Goal: Task Accomplishment & Management: Use online tool/utility

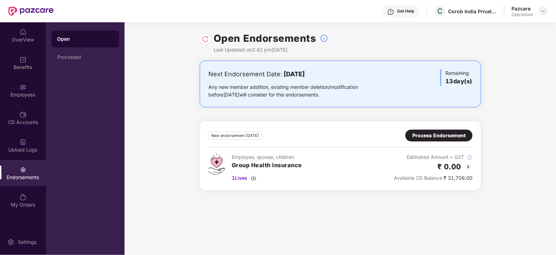
click at [545, 10] on img at bounding box center [544, 11] width 6 height 6
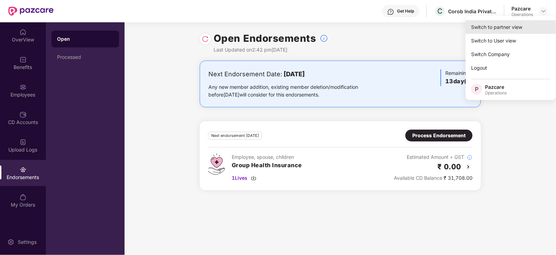
click at [512, 27] on div "Switch to partner view" at bounding box center [511, 27] width 91 height 14
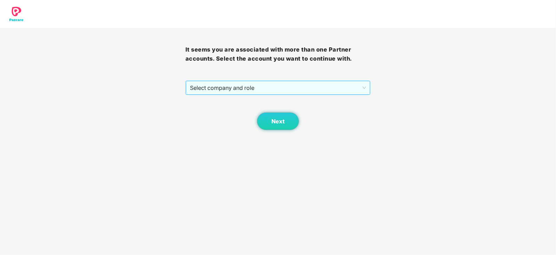
click at [244, 84] on span "Select company and role" at bounding box center [278, 87] width 177 height 13
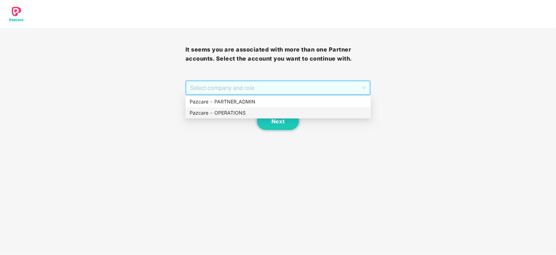
click at [227, 110] on div "Pazcare - OPERATIONS" at bounding box center [278, 113] width 177 height 8
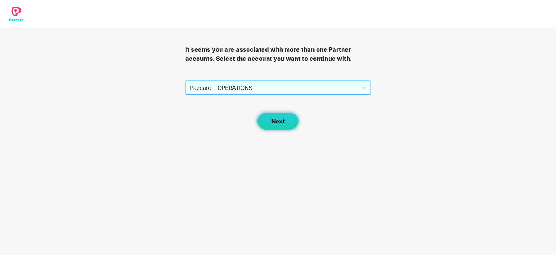
click at [269, 120] on button "Next" at bounding box center [278, 120] width 42 height 17
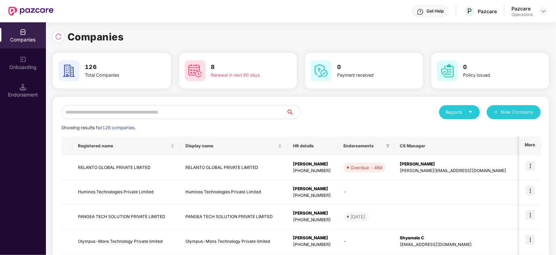
click at [99, 114] on input "text" at bounding box center [173, 112] width 225 height 14
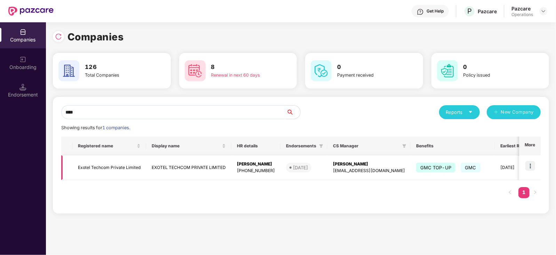
type input "****"
click at [104, 170] on td "Exotel Techcom Private Limited" at bounding box center [109, 167] width 74 height 25
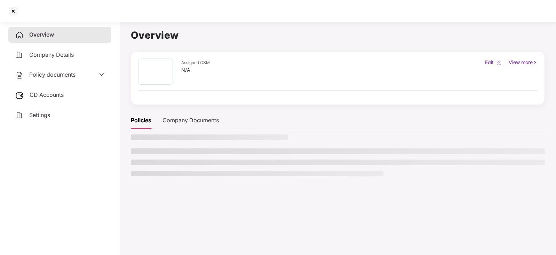
click at [50, 79] on div "Policy documents" at bounding box center [45, 74] width 60 height 9
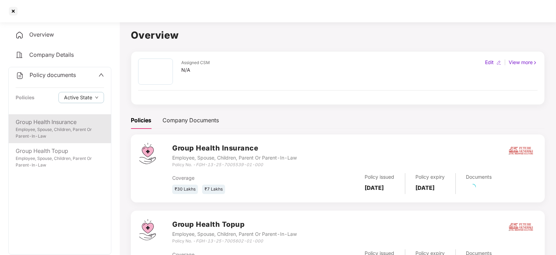
click at [60, 134] on div "Employee, Spouse, Children, Parent Or Parent-In-Law" at bounding box center [60, 132] width 88 height 13
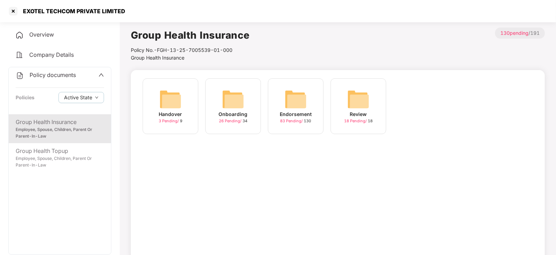
click at [302, 105] on img at bounding box center [296, 99] width 22 height 22
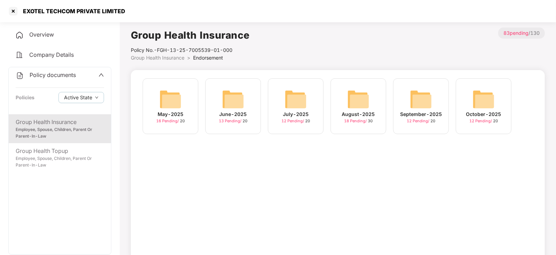
click at [477, 99] on img at bounding box center [484, 99] width 22 height 22
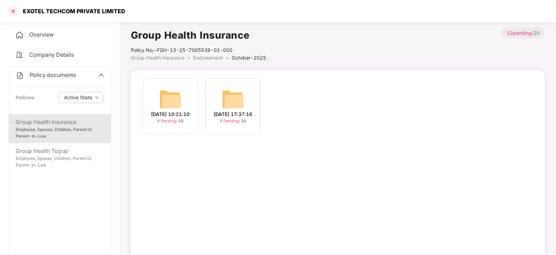
click at [15, 10] on div at bounding box center [13, 11] width 11 height 11
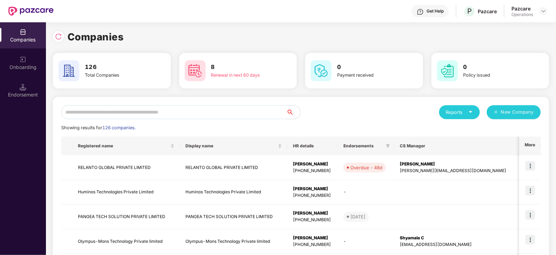
click at [158, 109] on input "text" at bounding box center [173, 112] width 225 height 14
paste input "*****"
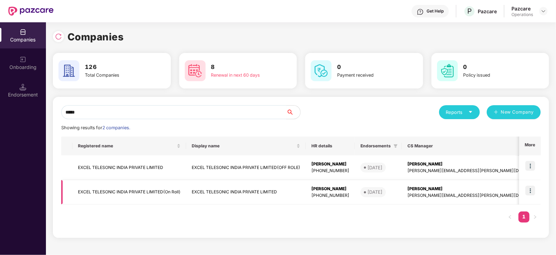
type input "*****"
click at [124, 188] on td "EXCEL TELESONIC INDIA PRIVATE LIMITED(On Roll)" at bounding box center [129, 192] width 114 height 25
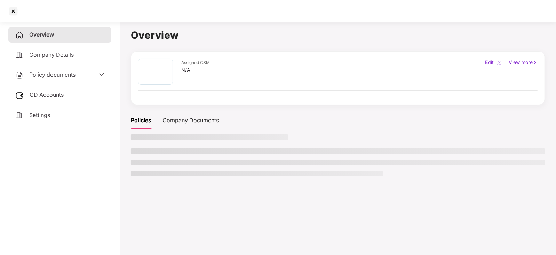
click at [55, 99] on div "CD Accounts" at bounding box center [59, 95] width 103 height 16
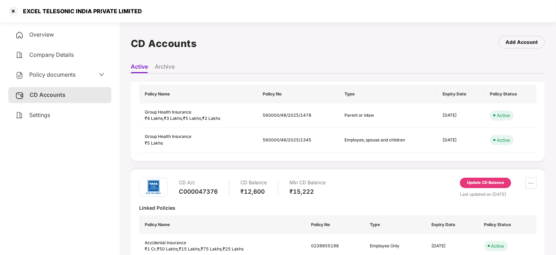
scroll to position [61, 0]
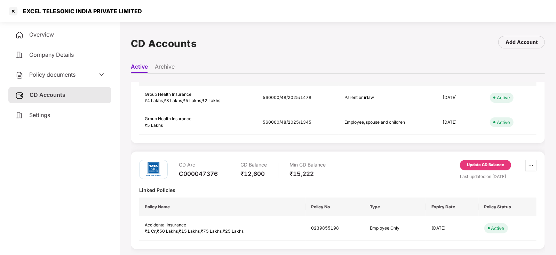
click at [478, 165] on div "Update CD Balance" at bounding box center [485, 165] width 37 height 6
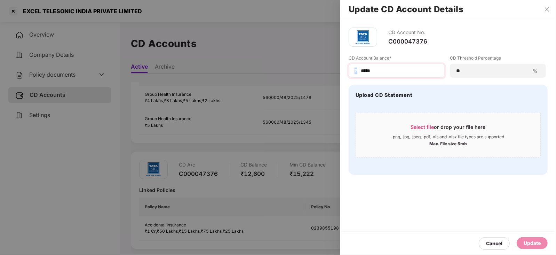
drag, startPoint x: 385, startPoint y: 66, endPoint x: 358, endPoint y: 66, distance: 26.8
click at [358, 66] on div "₹ *****" at bounding box center [397, 71] width 96 height 14
drag, startPoint x: 383, startPoint y: 71, endPoint x: 346, endPoint y: 65, distance: 37.1
click at [346, 65] on div "CD Account No. C000047376 CD Account Balance* ₹ ***** CD Threshold Percentage *…" at bounding box center [449, 101] width 216 height 164
paste input
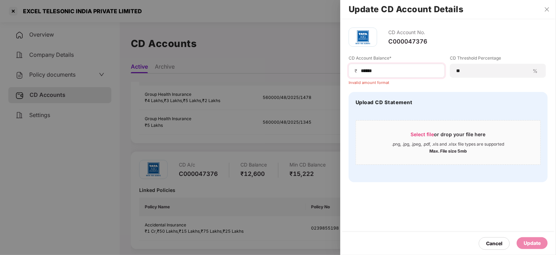
click at [359, 70] on span "₹" at bounding box center [358, 71] width 6 height 7
drag, startPoint x: 360, startPoint y: 71, endPoint x: 363, endPoint y: 74, distance: 4.4
click at [363, 74] on div "₹ *****" at bounding box center [397, 71] width 96 height 14
click at [363, 74] on input "*****" at bounding box center [399, 70] width 79 height 7
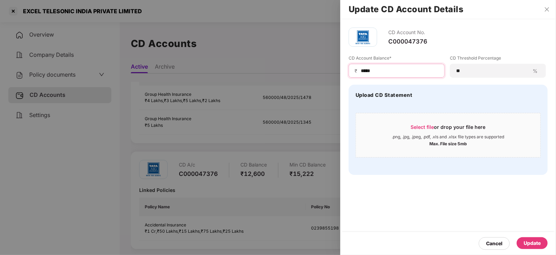
type input "*****"
click at [527, 244] on div "Update" at bounding box center [532, 243] width 17 height 8
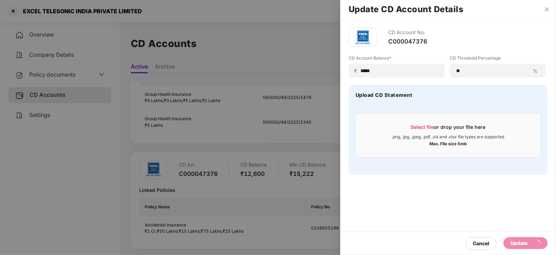
click at [49, 67] on div at bounding box center [278, 127] width 556 height 255
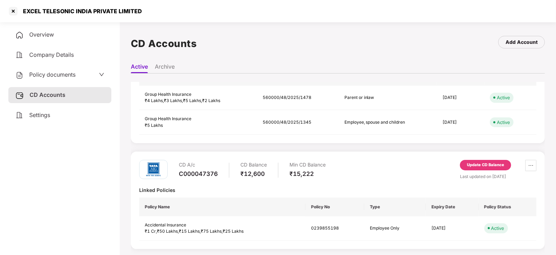
click at [51, 77] on span "Policy documents" at bounding box center [52, 74] width 46 height 7
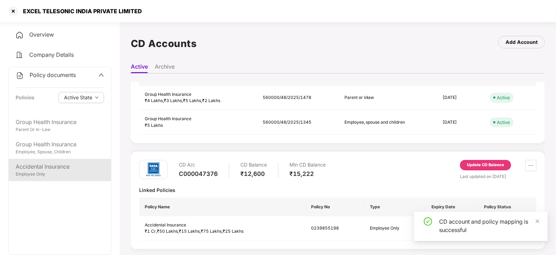
click at [70, 161] on div "Accidental Insurance Employee Only" at bounding box center [60, 170] width 102 height 22
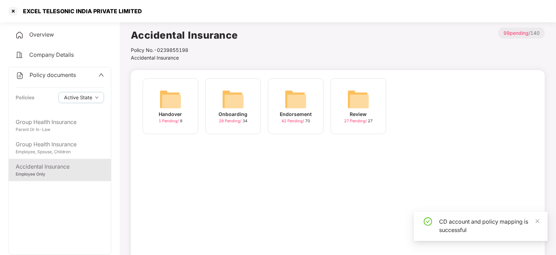
click at [287, 97] on img at bounding box center [296, 99] width 22 height 22
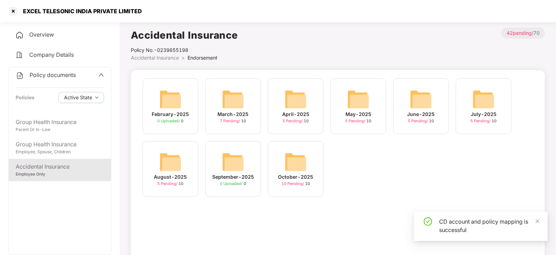
click at [296, 166] on img at bounding box center [296, 162] width 22 height 22
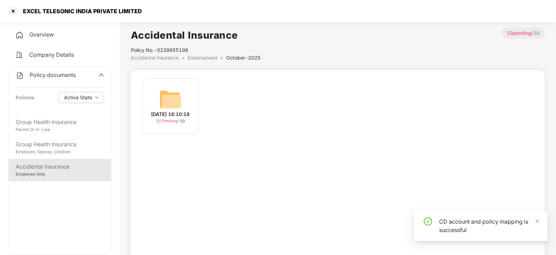
click at [162, 97] on img at bounding box center [170, 99] width 22 height 22
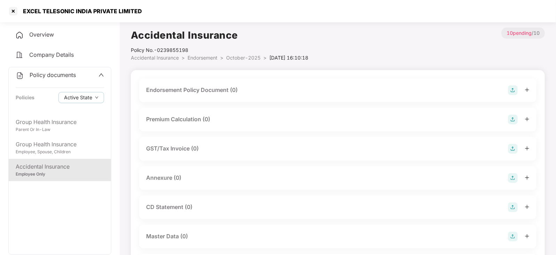
click at [510, 94] on img at bounding box center [513, 90] width 10 height 10
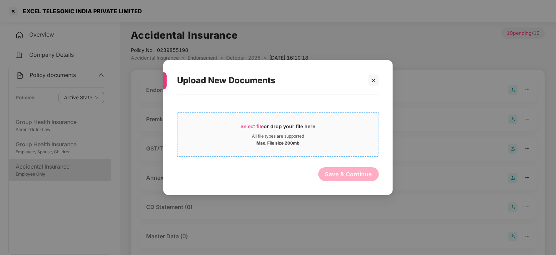
click at [258, 123] on span "Select file" at bounding box center [252, 126] width 23 height 6
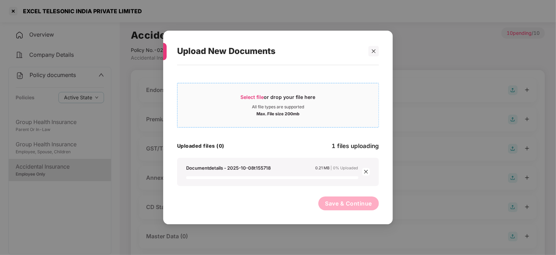
click at [253, 89] on span "Select file or drop your file here All file types are supported Max. File size …" at bounding box center [278, 104] width 201 height 33
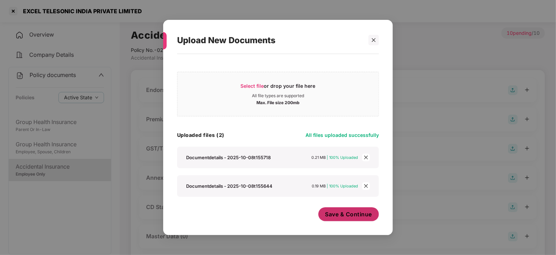
click at [334, 220] on button "Save & Continue" at bounding box center [349, 214] width 61 height 14
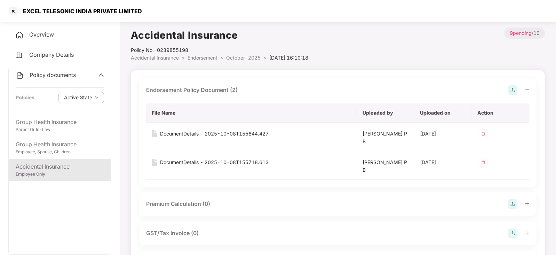
click at [509, 208] on img at bounding box center [513, 204] width 10 height 10
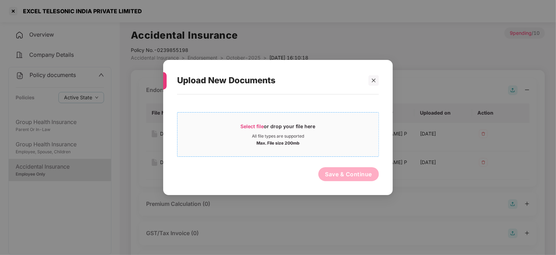
click at [252, 127] on span "Select file" at bounding box center [252, 126] width 23 height 6
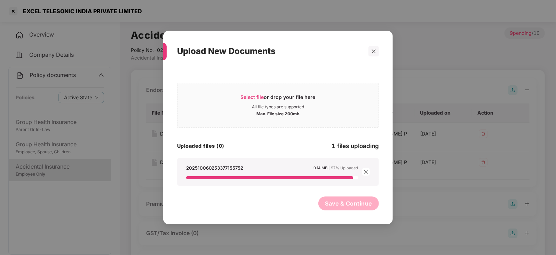
click at [337, 206] on button "Save & Continue" at bounding box center [349, 203] width 61 height 14
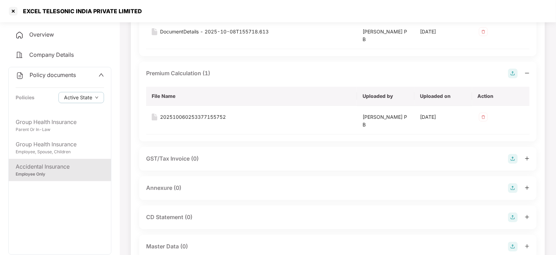
scroll to position [174, 0]
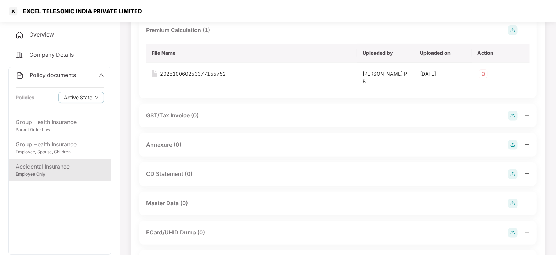
click at [514, 142] on img at bounding box center [513, 145] width 10 height 10
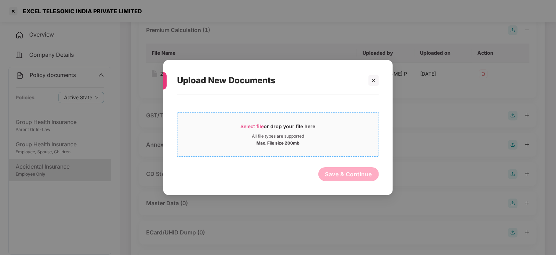
click at [252, 125] on span "Select file" at bounding box center [252, 126] width 23 height 6
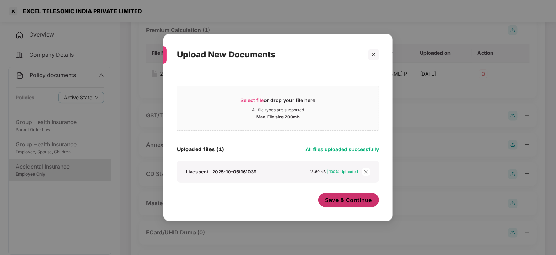
click at [329, 200] on span "Save & Continue" at bounding box center [349, 200] width 47 height 8
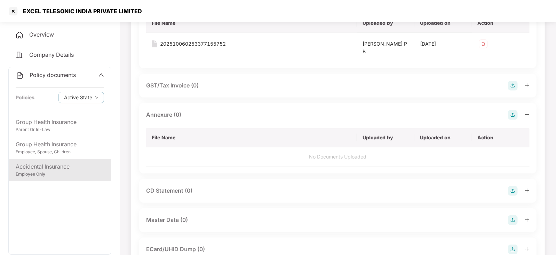
scroll to position [218, 0]
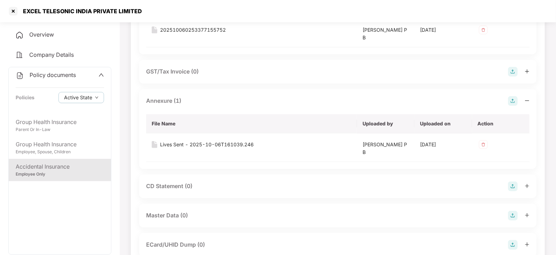
click at [512, 187] on img at bounding box center [513, 186] width 10 height 10
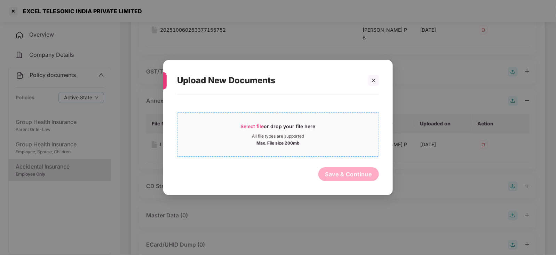
click at [247, 128] on span "Select file" at bounding box center [252, 126] width 23 height 6
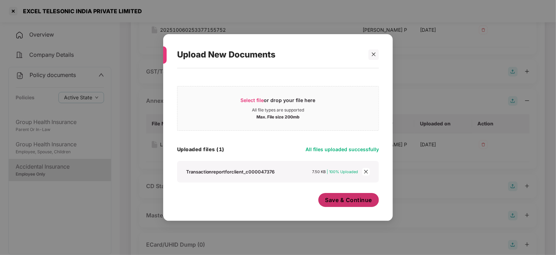
click at [334, 203] on span "Save & Continue" at bounding box center [349, 200] width 47 height 8
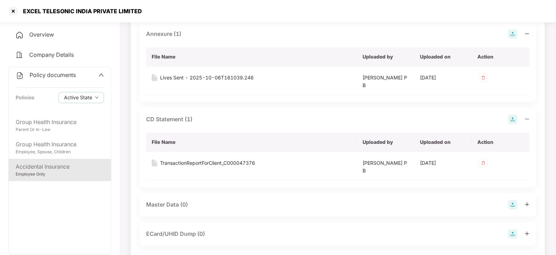
scroll to position [304, 0]
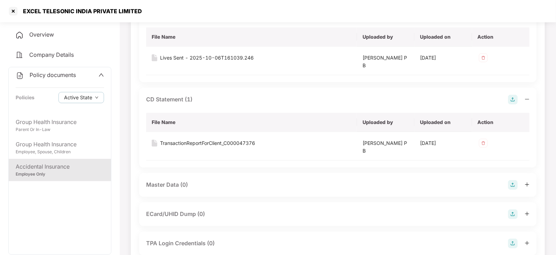
click at [515, 185] on img at bounding box center [513, 185] width 10 height 10
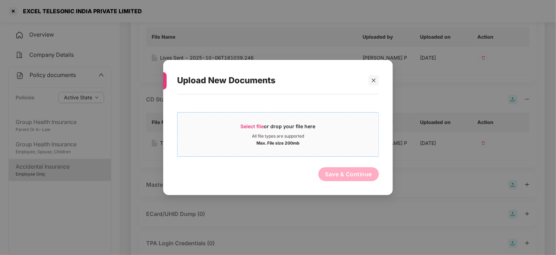
click at [246, 129] on div "Select file or drop your file here" at bounding box center [278, 128] width 75 height 10
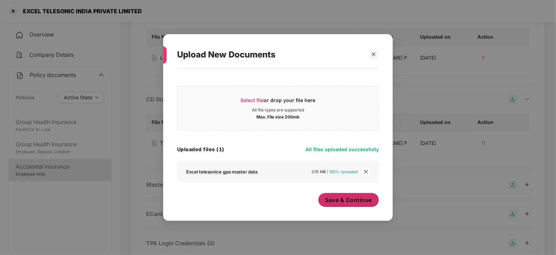
click at [343, 204] on button "Save & Continue" at bounding box center [349, 200] width 61 height 14
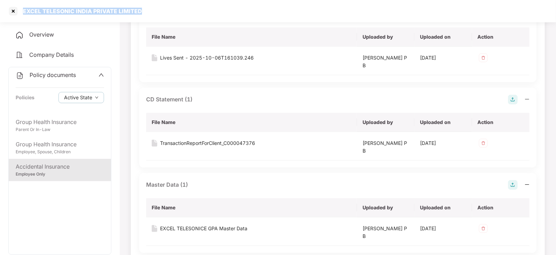
drag, startPoint x: 22, startPoint y: 11, endPoint x: 148, endPoint y: 13, distance: 125.7
click at [148, 13] on div "EXCEL TELESONIC INDIA PRIVATE LIMITED" at bounding box center [278, 11] width 556 height 22
copy div "EXCEL TELESONIC INDIA PRIVATE LIMITED"
click at [11, 10] on div at bounding box center [13, 11] width 11 height 11
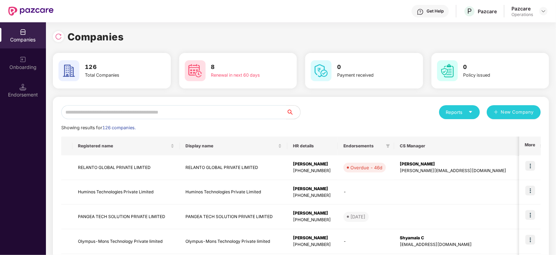
scroll to position [0, 0]
click at [134, 116] on input "text" at bounding box center [173, 112] width 225 height 14
paste input "**********"
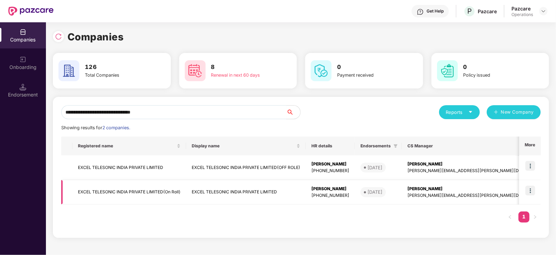
type input "**********"
click at [532, 188] on img at bounding box center [531, 191] width 10 height 10
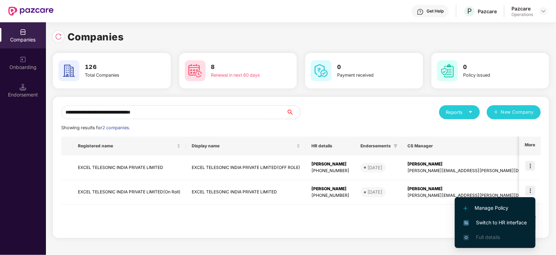
click at [504, 226] on span "Switch to HR interface" at bounding box center [495, 223] width 63 height 8
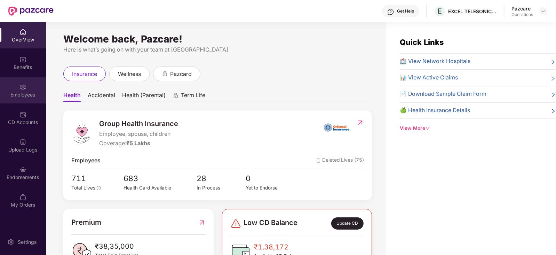
click at [11, 93] on div "Employees" at bounding box center [23, 94] width 46 height 7
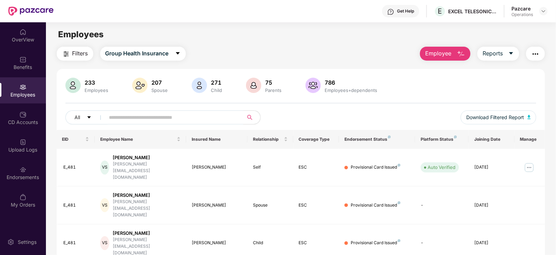
click at [76, 54] on span "Filters" at bounding box center [80, 53] width 16 height 9
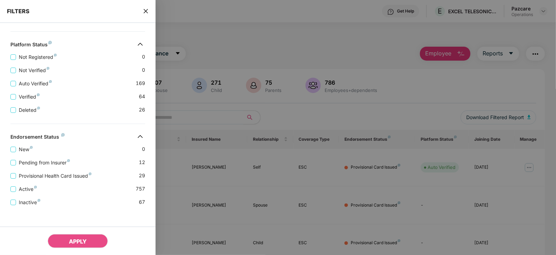
scroll to position [250, 0]
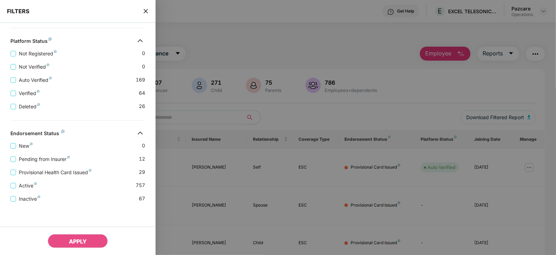
click at [145, 15] on div "FILTERS" at bounding box center [78, 11] width 156 height 23
click at [144, 11] on icon "close" at bounding box center [146, 11] width 6 height 6
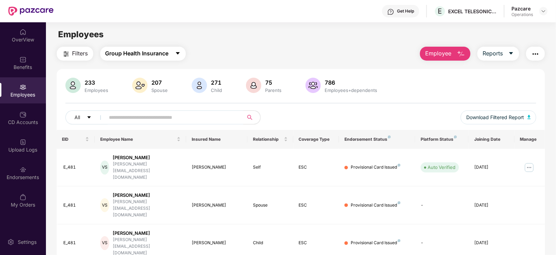
click at [160, 58] on button "Group Health Insurance" at bounding box center [143, 54] width 86 height 14
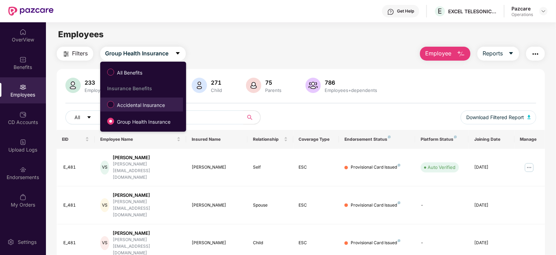
click at [148, 107] on span "Accidental Insurance" at bounding box center [141, 105] width 54 height 8
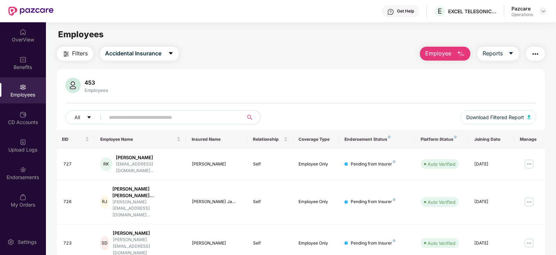
click at [73, 53] on span "Filters" at bounding box center [80, 53] width 16 height 9
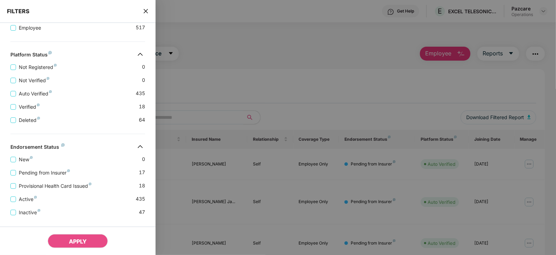
scroll to position [170, 0]
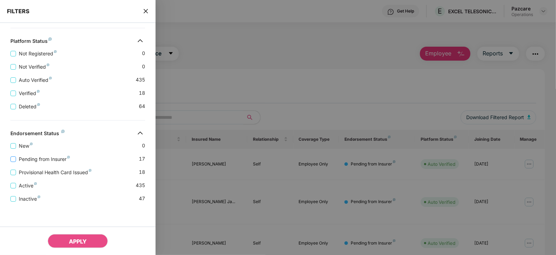
click at [41, 160] on span "Pending from Insurer" at bounding box center [44, 159] width 57 height 8
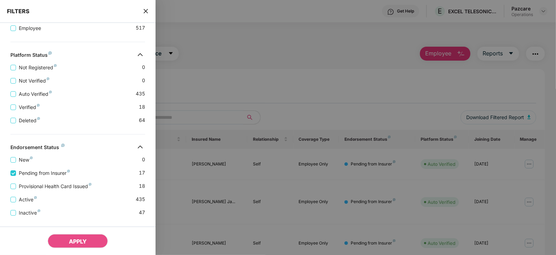
click at [47, 182] on div "Provisional Health Card Issued 18" at bounding box center [77, 183] width 135 height 13
click at [47, 186] on span "Provisional Health Card Issued" at bounding box center [55, 186] width 78 height 8
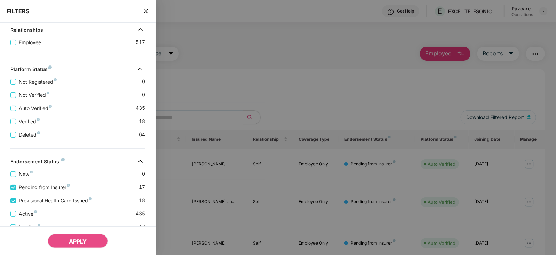
click at [68, 228] on div "APPLY" at bounding box center [78, 240] width 156 height 29
click at [78, 249] on div "APPLY" at bounding box center [78, 240] width 156 height 29
click at [79, 245] on button "APPLY" at bounding box center [78, 241] width 60 height 14
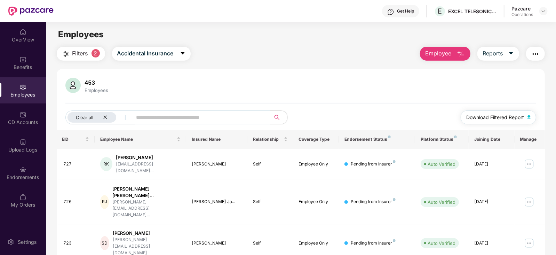
click at [524, 118] on span "Download Filtered Report" at bounding box center [496, 118] width 58 height 8
click at [536, 54] on img "button" at bounding box center [536, 54] width 8 height 8
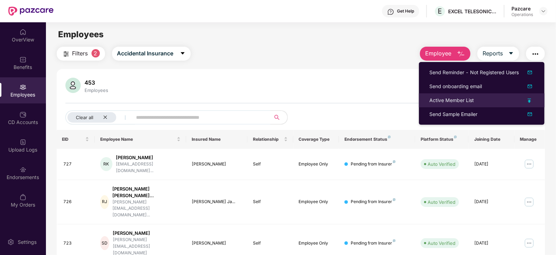
click at [460, 100] on div "Active Member List" at bounding box center [452, 100] width 45 height 8
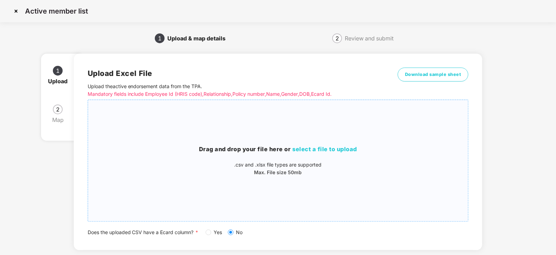
click at [299, 147] on span "select a file to upload" at bounding box center [325, 149] width 65 height 7
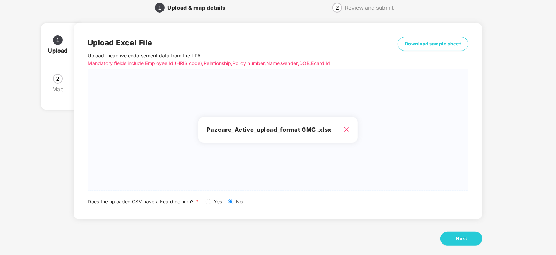
scroll to position [39, 0]
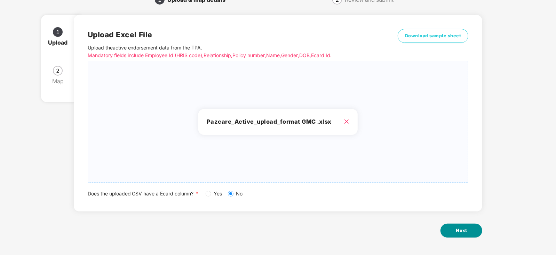
click at [456, 231] on button "Next" at bounding box center [462, 231] width 42 height 14
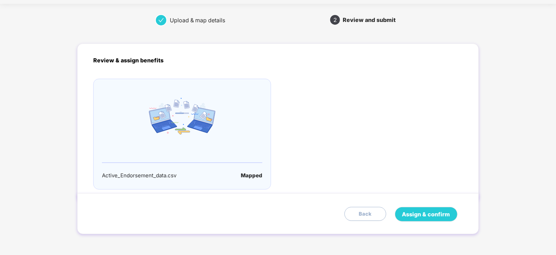
scroll to position [0, 0]
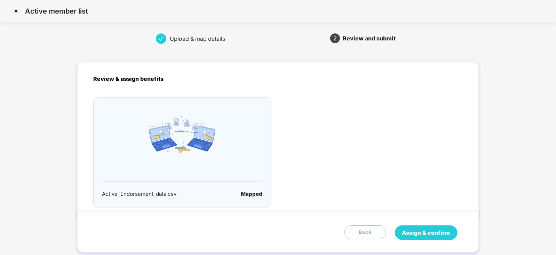
click at [436, 234] on span "Assign & confirm" at bounding box center [426, 232] width 48 height 9
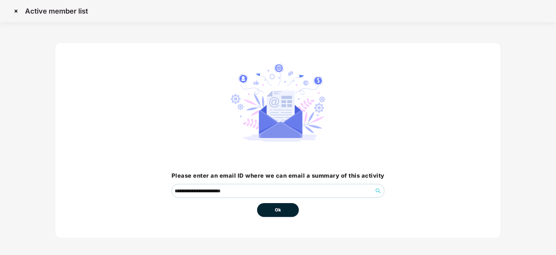
click at [280, 212] on span "Ok" at bounding box center [278, 209] width 6 height 7
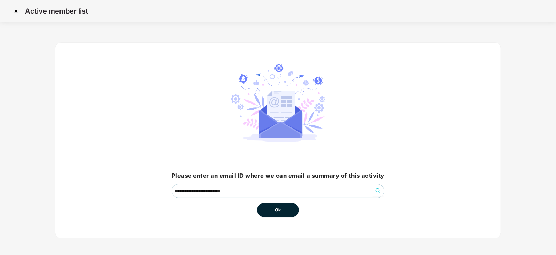
click at [279, 213] on button "Ok" at bounding box center [278, 210] width 42 height 14
click at [282, 210] on button "Ok" at bounding box center [278, 210] width 42 height 14
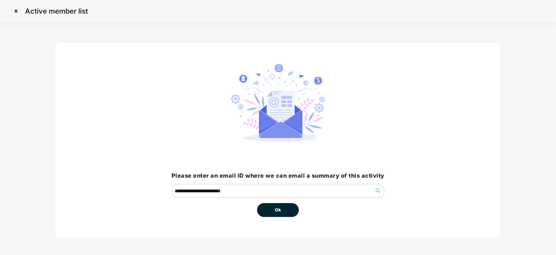
click at [280, 210] on span "Ok" at bounding box center [278, 209] width 6 height 7
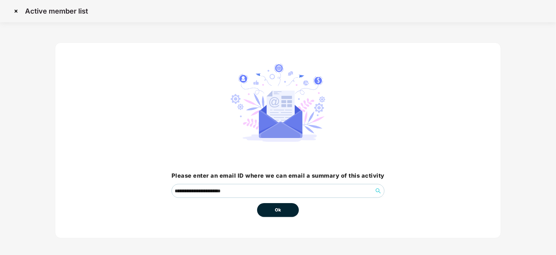
click at [280, 210] on span "Ok" at bounding box center [278, 209] width 6 height 7
click at [275, 211] on button "Ok" at bounding box center [278, 210] width 42 height 14
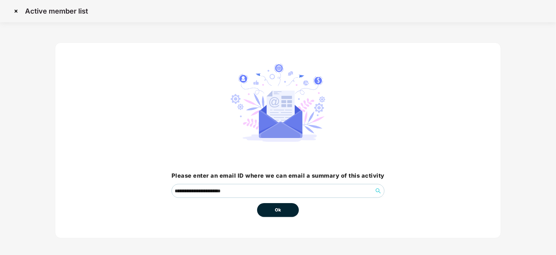
click at [275, 211] on button "Ok" at bounding box center [278, 210] width 42 height 14
click at [275, 210] on button "Ok" at bounding box center [278, 210] width 42 height 14
click at [276, 208] on span "Ok" at bounding box center [278, 209] width 6 height 7
click at [277, 208] on span "Ok" at bounding box center [278, 209] width 6 height 7
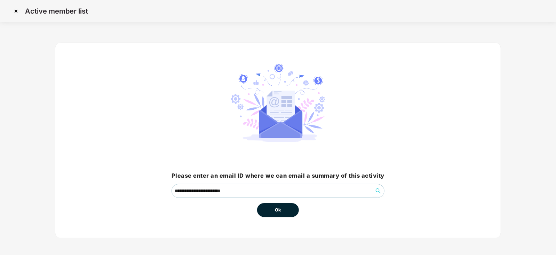
click at [279, 209] on span "Ok" at bounding box center [278, 209] width 6 height 7
click at [279, 210] on span "Ok" at bounding box center [278, 209] width 6 height 7
click at [488, 243] on div "**********" at bounding box center [278, 145] width 446 height 225
click at [282, 208] on button "Ok" at bounding box center [278, 210] width 42 height 14
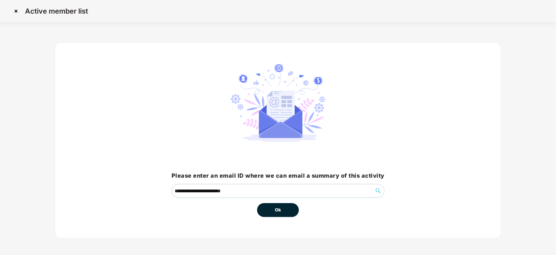
click at [282, 208] on button "Ok" at bounding box center [278, 210] width 42 height 14
click at [257, 203] on button "Ok" at bounding box center [278, 210] width 42 height 14
click at [276, 210] on span "Ok" at bounding box center [278, 209] width 6 height 7
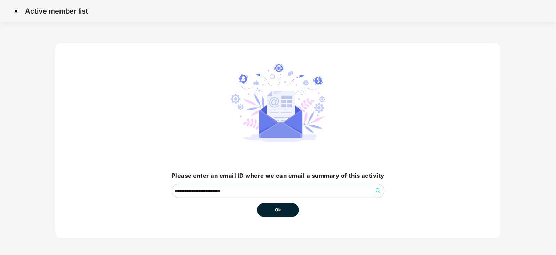
click at [276, 210] on span "Ok" at bounding box center [278, 209] width 6 height 7
click at [277, 214] on button "Ok" at bounding box center [278, 210] width 42 height 14
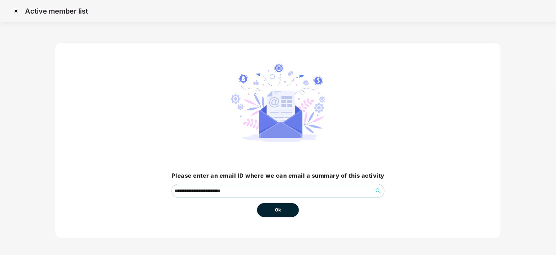
click at [277, 214] on button "Ok" at bounding box center [278, 210] width 42 height 14
click at [279, 210] on span "Ok" at bounding box center [278, 209] width 6 height 7
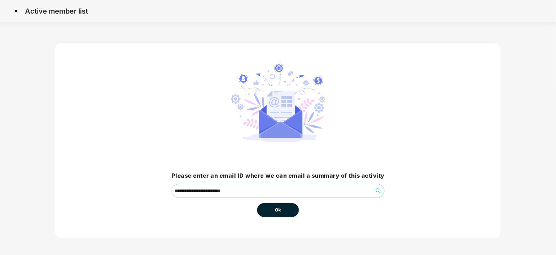
click at [279, 210] on span "Ok" at bounding box center [278, 209] width 6 height 7
click at [257, 203] on button "Ok" at bounding box center [278, 210] width 42 height 14
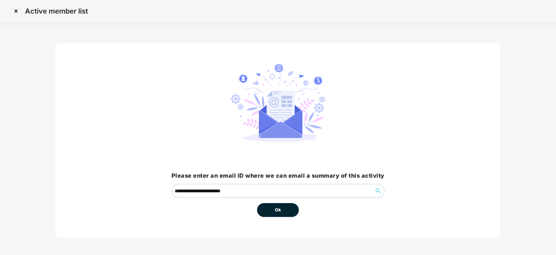
click at [257, 203] on button "Ok" at bounding box center [278, 210] width 42 height 14
click at [278, 211] on span "Ok" at bounding box center [278, 209] width 6 height 7
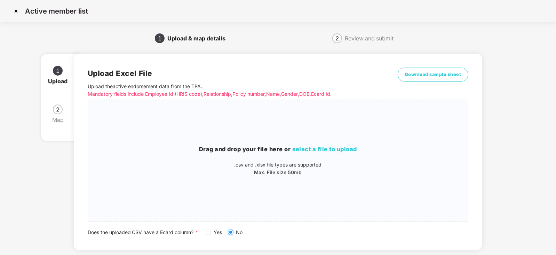
scroll to position [39, 0]
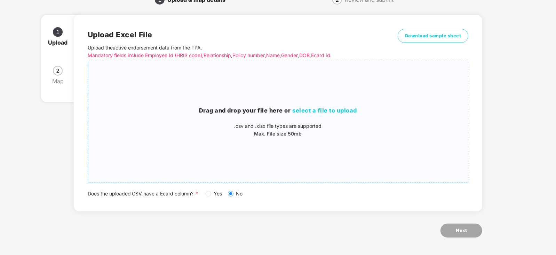
click at [316, 112] on span "select a file to upload" at bounding box center [325, 110] width 65 height 7
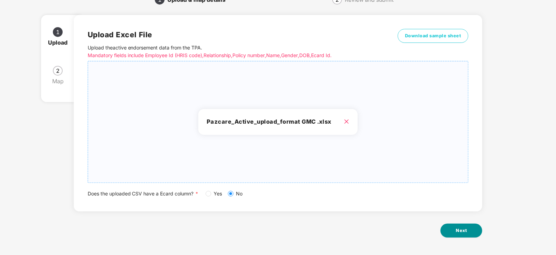
click at [460, 232] on span "Next" at bounding box center [461, 230] width 11 height 7
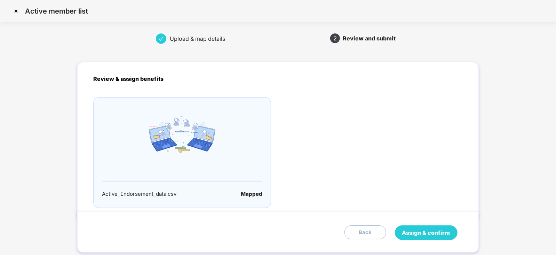
click at [425, 230] on span "Assign & confirm" at bounding box center [426, 232] width 48 height 9
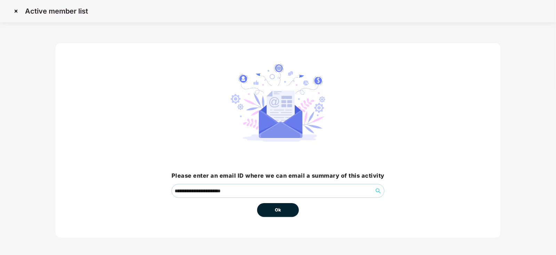
click at [282, 210] on button "Ok" at bounding box center [278, 210] width 42 height 14
click at [280, 209] on span "Ok" at bounding box center [278, 209] width 6 height 7
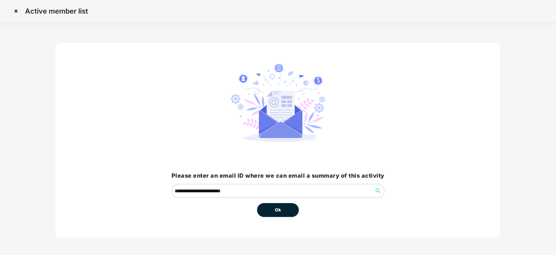
click at [280, 209] on span "Ok" at bounding box center [278, 209] width 6 height 7
click at [276, 209] on span "Ok" at bounding box center [278, 209] width 6 height 7
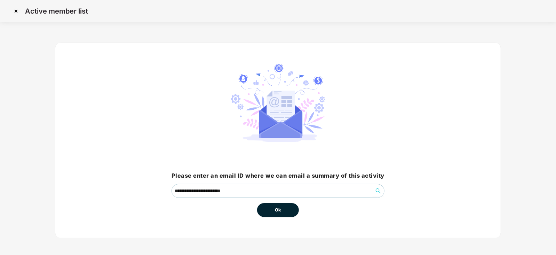
click at [276, 209] on span "Ok" at bounding box center [278, 209] width 6 height 7
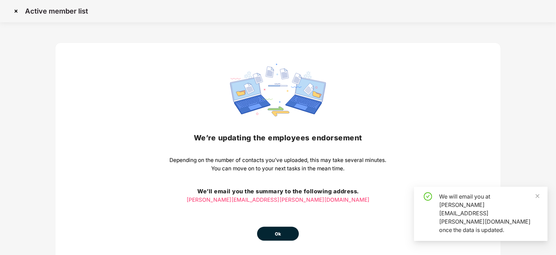
click at [276, 229] on button "Ok" at bounding box center [278, 234] width 42 height 14
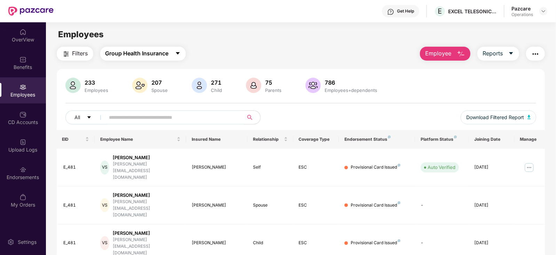
click at [126, 56] on span "Group Health Insurance" at bounding box center [136, 53] width 63 height 9
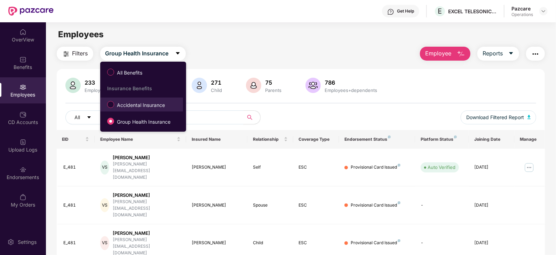
click at [118, 103] on span "Accidental Insurance" at bounding box center [141, 105] width 54 height 8
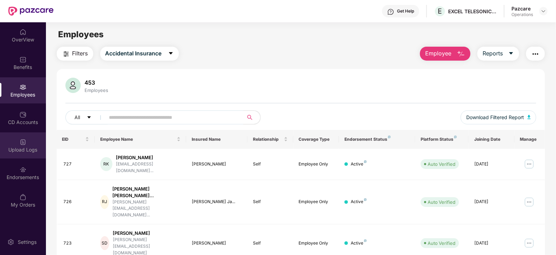
click at [25, 142] on img at bounding box center [22, 142] width 7 height 7
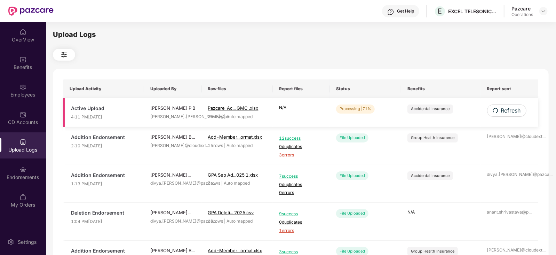
click at [517, 117] on td "Refresh" at bounding box center [510, 112] width 58 height 29
click at [515, 109] on span "Refresh" at bounding box center [511, 110] width 20 height 9
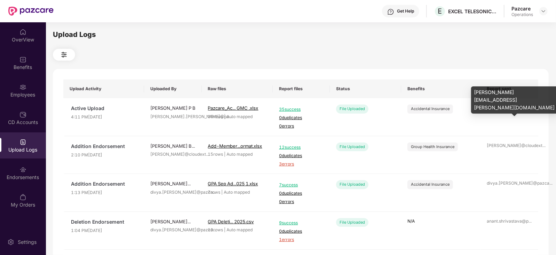
click at [515, 109] on div "siddique.ahmed@pa ..." at bounding box center [509, 107] width 45 height 7
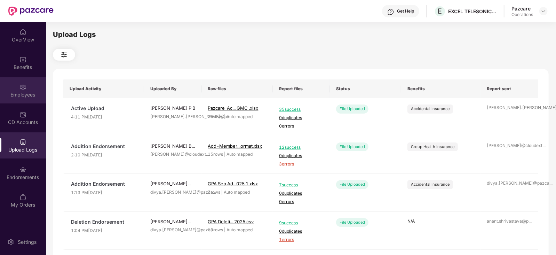
click at [2, 91] on div "Employees" at bounding box center [23, 90] width 46 height 26
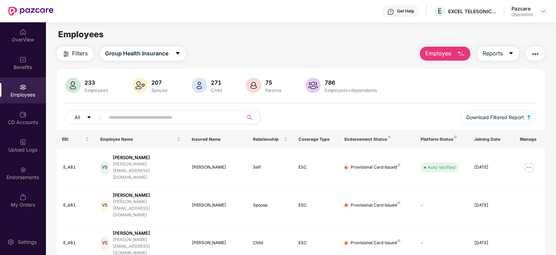
click at [78, 52] on span "Filters" at bounding box center [80, 53] width 16 height 9
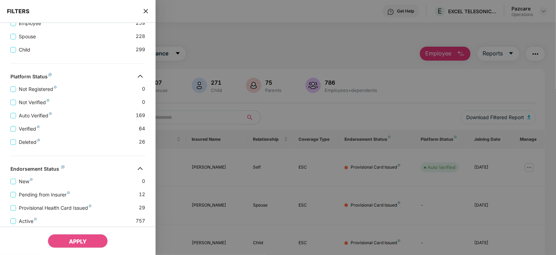
scroll to position [206, 0]
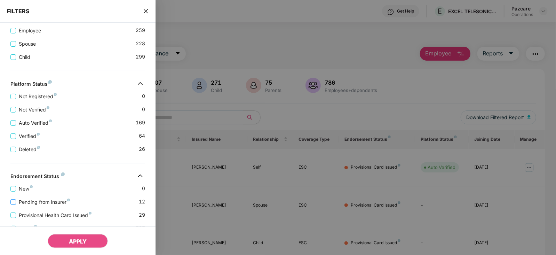
click at [46, 202] on span "Pending from Insurer" at bounding box center [44, 202] width 57 height 8
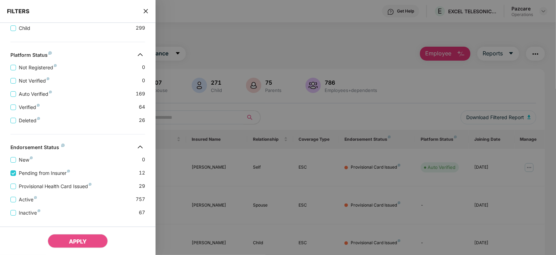
scroll to position [250, 0]
click at [57, 190] on span "Provisional Health Card Issued" at bounding box center [55, 186] width 78 height 8
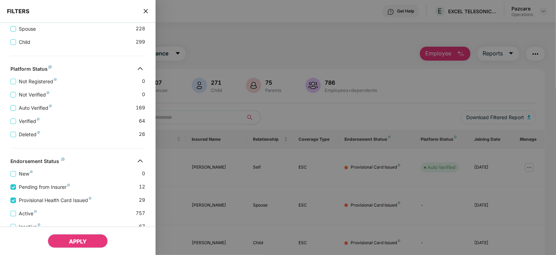
click at [69, 244] on button "APPLY" at bounding box center [78, 241] width 60 height 14
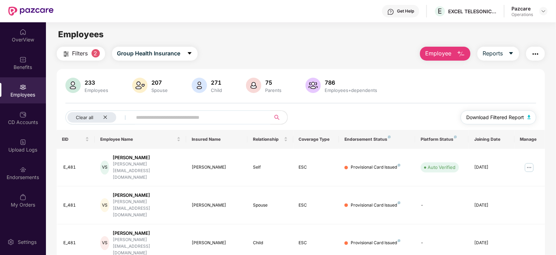
click at [527, 116] on button "Download Filtered Report" at bounding box center [499, 117] width 76 height 14
click at [536, 51] on img "button" at bounding box center [536, 54] width 8 height 8
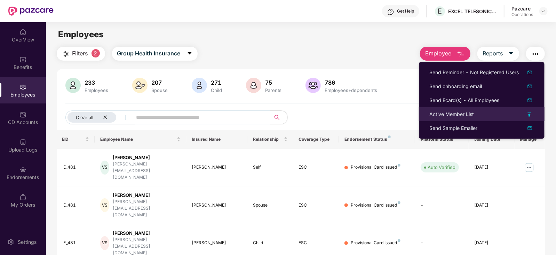
click at [445, 115] on div "Active Member List" at bounding box center [452, 114] width 45 height 8
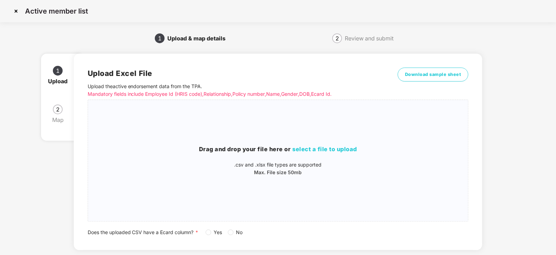
click at [210, 235] on label "Yes" at bounding box center [215, 232] width 19 height 8
click at [314, 147] on span "select a file to upload" at bounding box center [325, 149] width 65 height 7
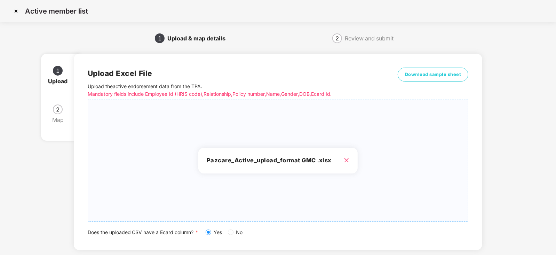
scroll to position [39, 0]
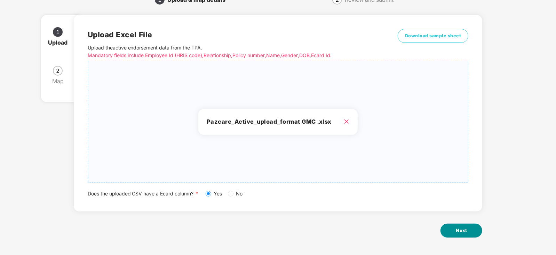
click at [469, 229] on button "Next" at bounding box center [462, 231] width 42 height 14
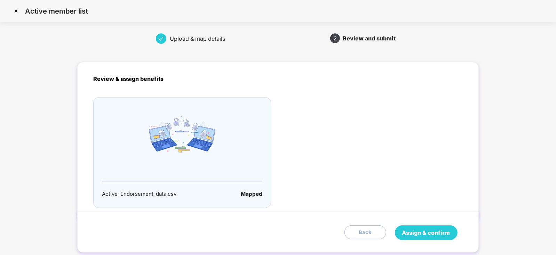
click at [425, 235] on span "Assign & confirm" at bounding box center [426, 232] width 48 height 9
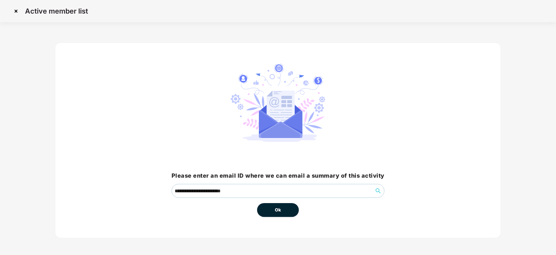
click at [279, 211] on span "Ok" at bounding box center [278, 209] width 6 height 7
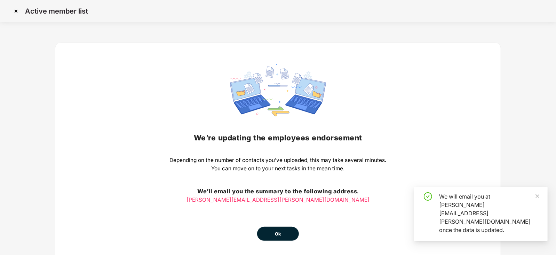
click at [273, 235] on button "Ok" at bounding box center [278, 234] width 42 height 14
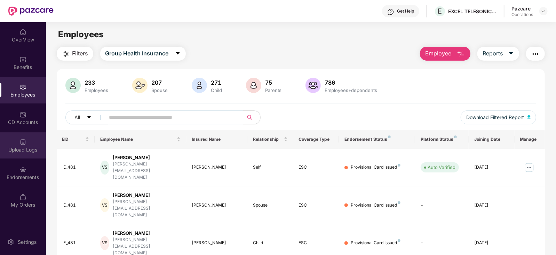
click at [30, 148] on div "Upload Logs" at bounding box center [23, 149] width 46 height 7
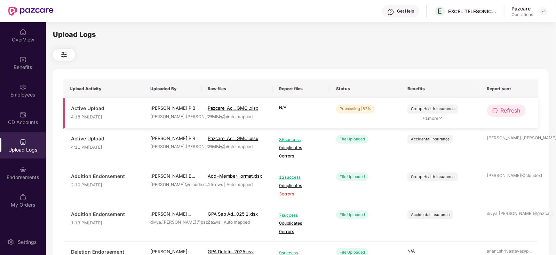
click at [510, 115] on button "Refresh" at bounding box center [506, 110] width 39 height 12
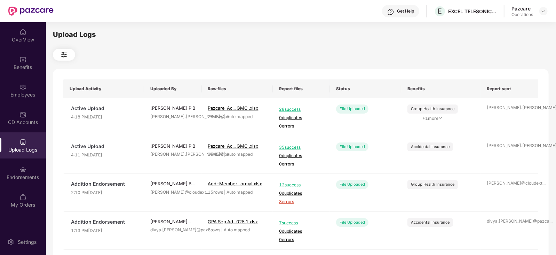
click at [23, 103] on div "Employees" at bounding box center [23, 90] width 46 height 26
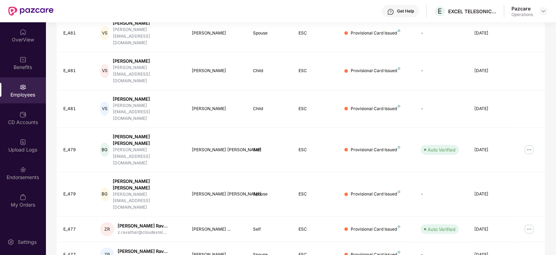
scroll to position [172, 0]
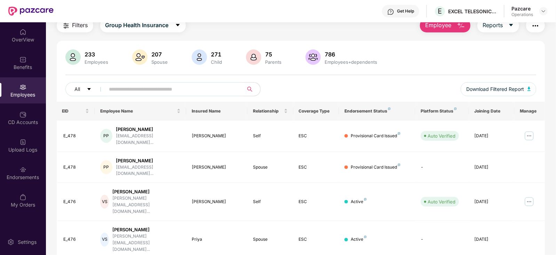
scroll to position [0, 0]
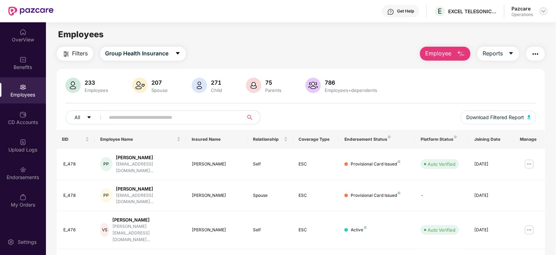
click at [545, 8] on div at bounding box center [544, 11] width 8 height 8
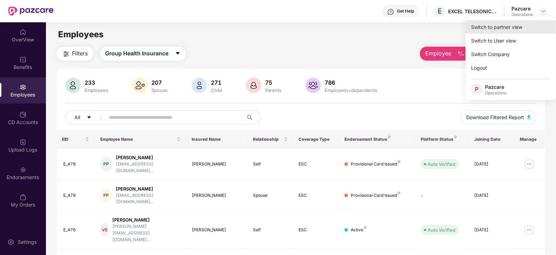
click at [524, 26] on div "Switch to partner view" at bounding box center [511, 27] width 91 height 14
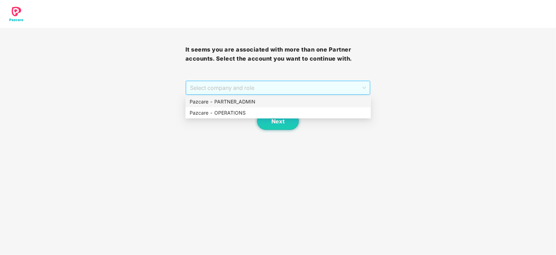
click at [228, 89] on span "Select company and role" at bounding box center [278, 87] width 177 height 13
click at [215, 114] on div "Pazcare - OPERATIONS" at bounding box center [278, 113] width 177 height 8
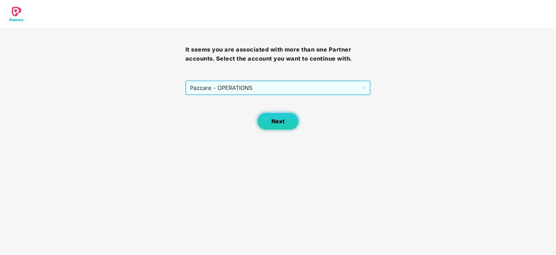
click at [263, 123] on button "Next" at bounding box center [278, 120] width 42 height 17
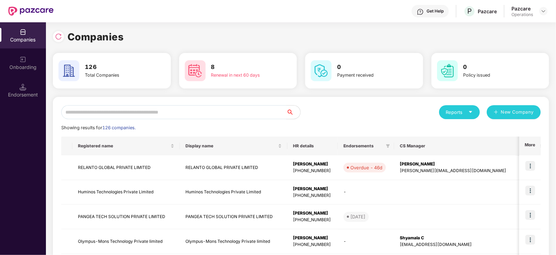
click at [178, 117] on input "text" at bounding box center [173, 112] width 225 height 14
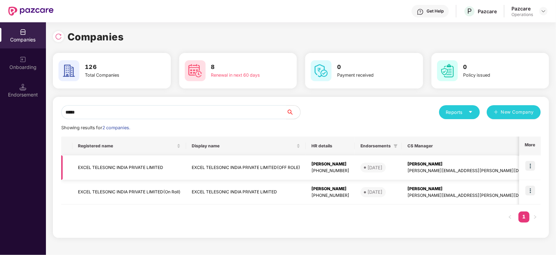
type input "*****"
click at [531, 165] on img at bounding box center [531, 166] width 10 height 10
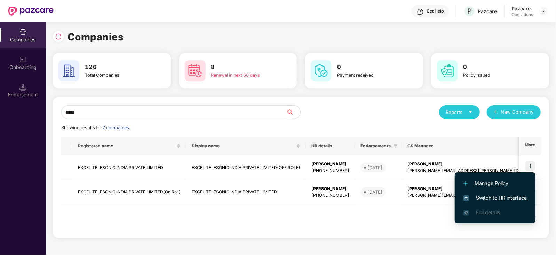
click at [505, 197] on span "Switch to HR interface" at bounding box center [495, 198] width 63 height 8
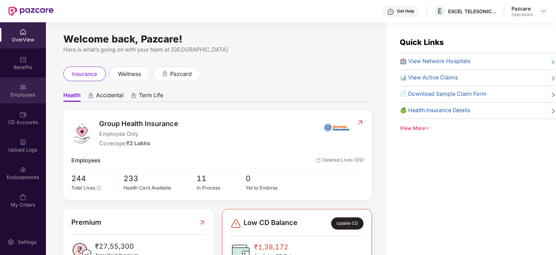
click at [27, 100] on div "Employees" at bounding box center [23, 90] width 46 height 26
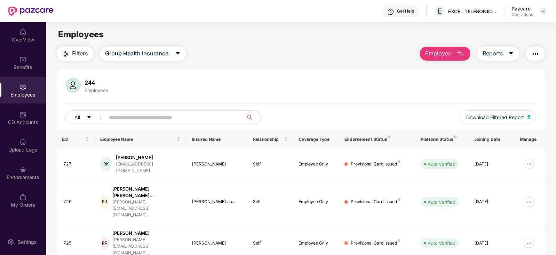
click at [77, 54] on span "Filters" at bounding box center [80, 53] width 16 height 9
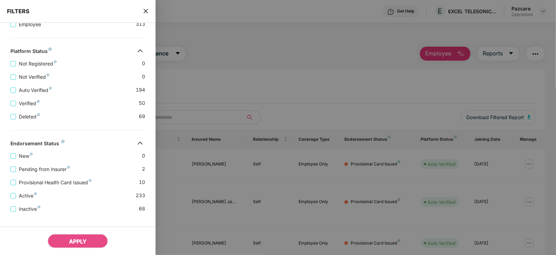
scroll to position [160, 0]
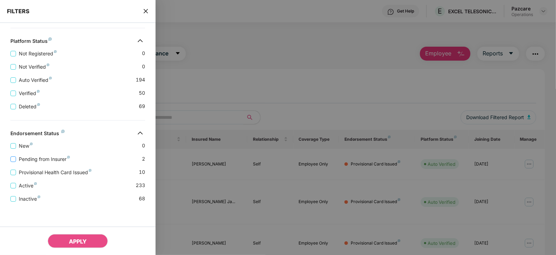
click at [60, 161] on span "Pending from Insurer" at bounding box center [44, 159] width 57 height 8
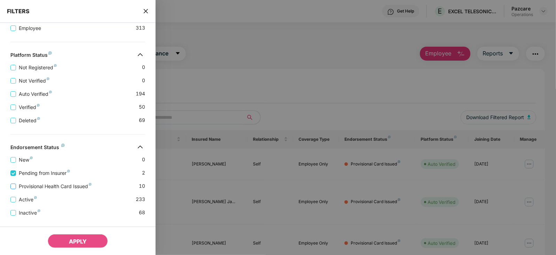
click at [63, 184] on span "Provisional Health Card Issued" at bounding box center [55, 186] width 78 height 8
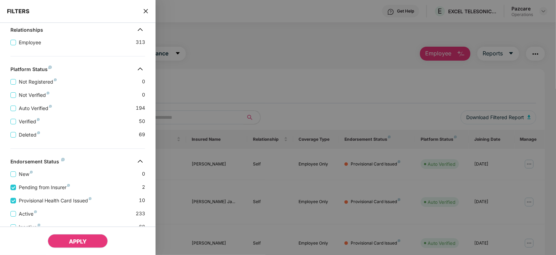
click at [79, 234] on button "APPLY" at bounding box center [78, 241] width 60 height 14
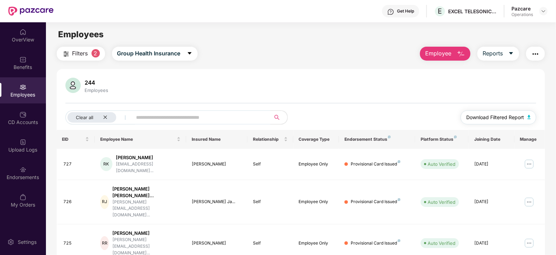
click at [531, 119] on button "Download Filtered Report" at bounding box center [499, 117] width 76 height 14
click at [28, 175] on div "Endorsements" at bounding box center [23, 177] width 46 height 7
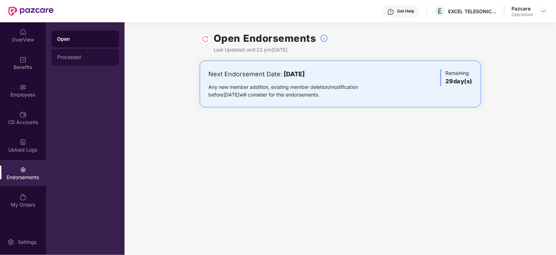
click at [80, 54] on div "Processed" at bounding box center [85, 57] width 56 height 6
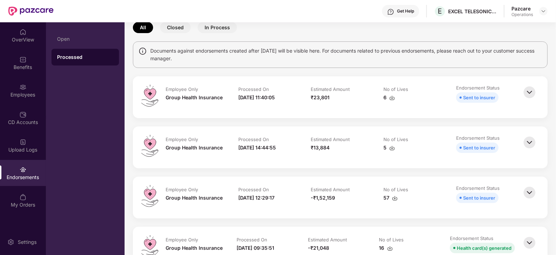
scroll to position [0, 0]
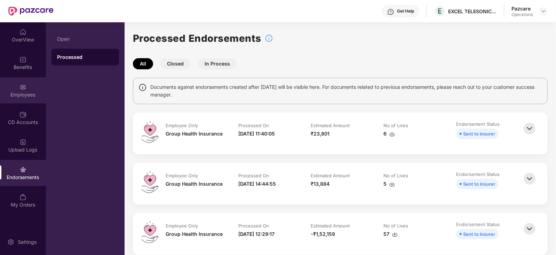
click at [25, 98] on div "Employees" at bounding box center [23, 90] width 46 height 26
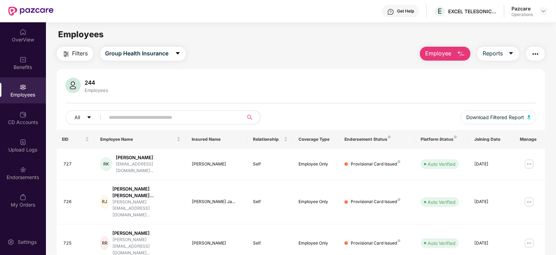
click at [532, 54] on img "button" at bounding box center [536, 54] width 8 height 8
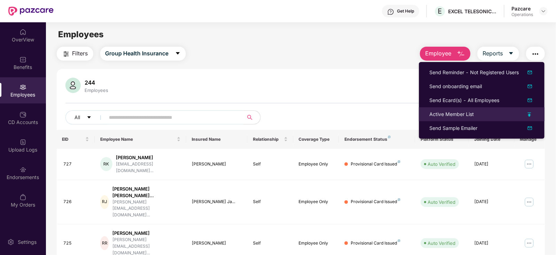
click at [455, 115] on div "Active Member List" at bounding box center [452, 114] width 45 height 8
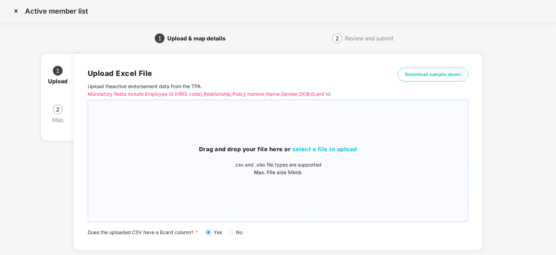
click at [312, 149] on span "select a file to upload" at bounding box center [325, 149] width 65 height 7
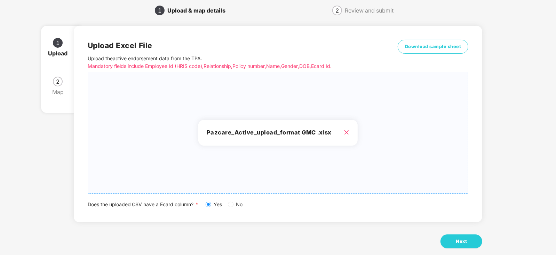
scroll to position [39, 0]
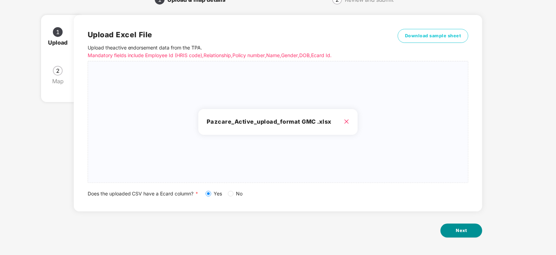
click at [470, 225] on button "Next" at bounding box center [462, 231] width 42 height 14
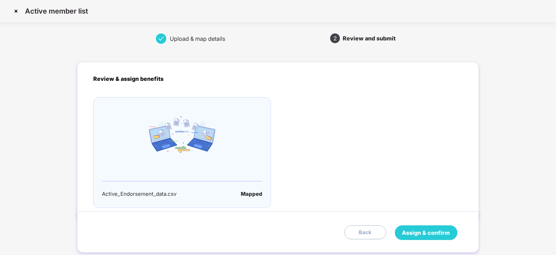
click at [437, 231] on span "Assign & confirm" at bounding box center [426, 232] width 48 height 9
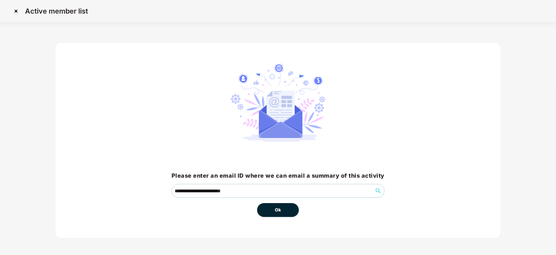
click at [282, 211] on button "Ok" at bounding box center [278, 210] width 42 height 14
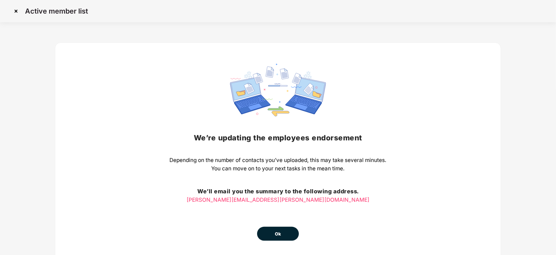
click at [279, 232] on span "Ok" at bounding box center [278, 233] width 6 height 7
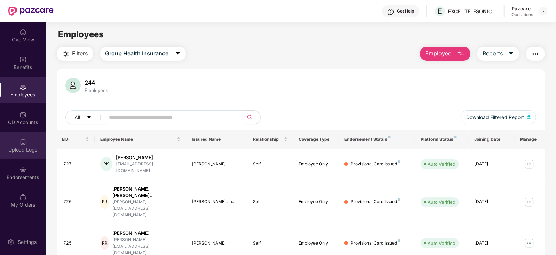
click at [24, 151] on div "Upload Logs" at bounding box center [23, 149] width 46 height 7
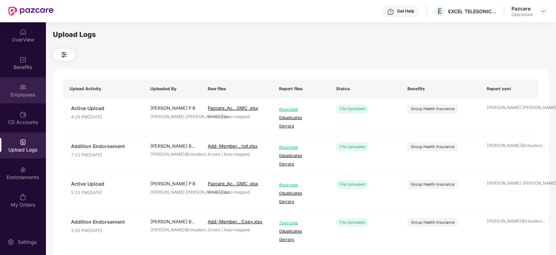
click at [40, 97] on div "Employees" at bounding box center [23, 94] width 46 height 7
